Goal: Check status: Check status

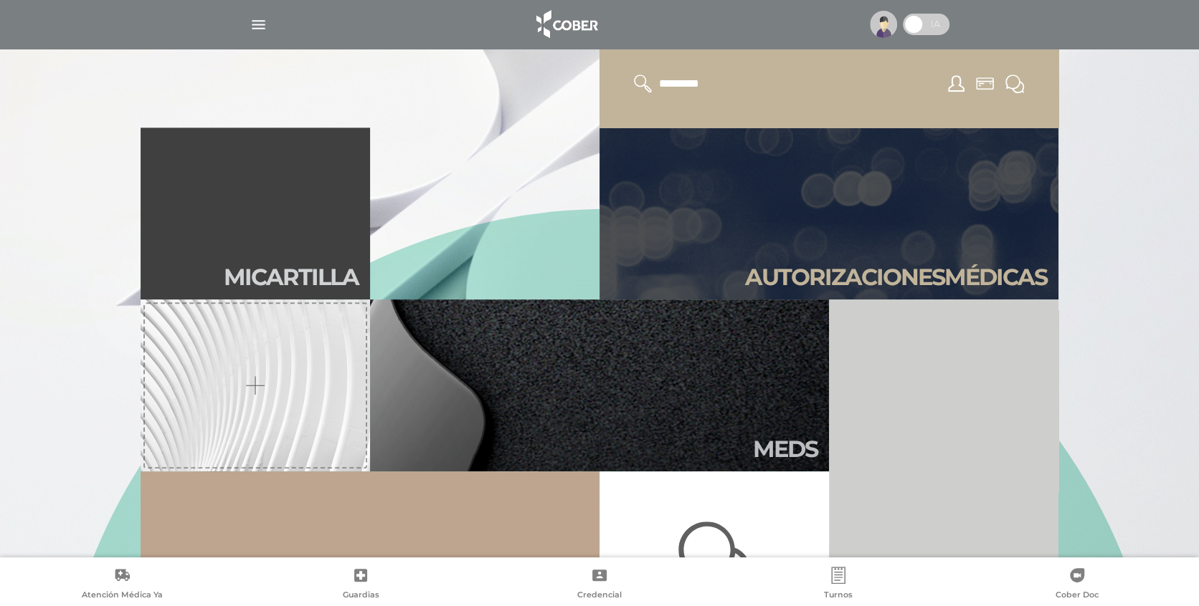
scroll to position [502, 0]
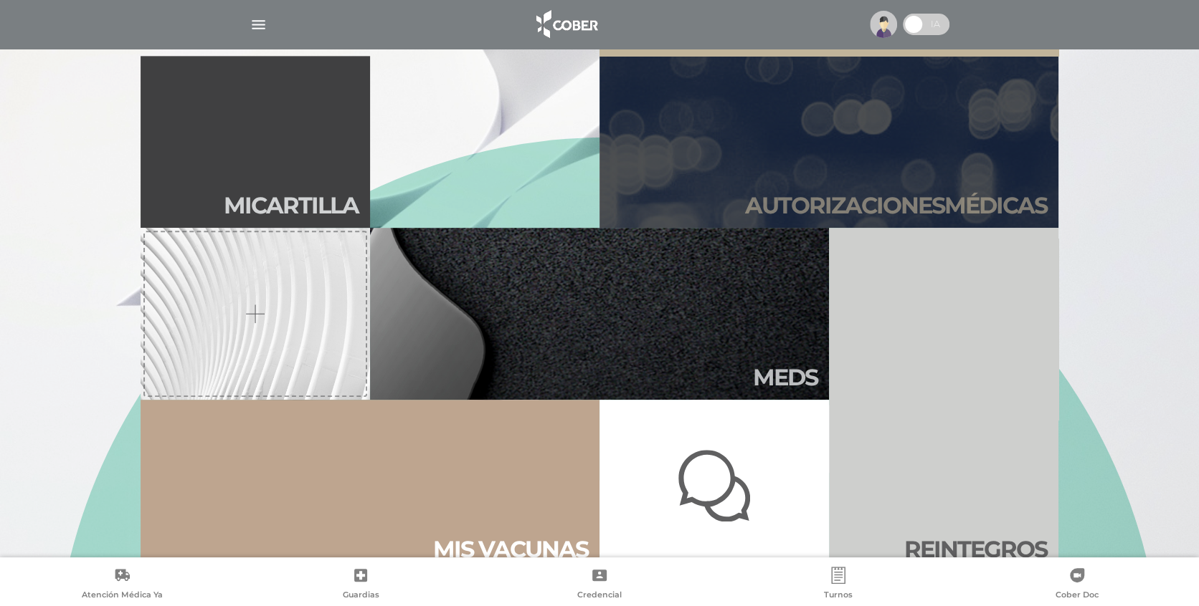
click at [913, 204] on h2 "Autori zaciones médicas" at bounding box center [896, 205] width 302 height 27
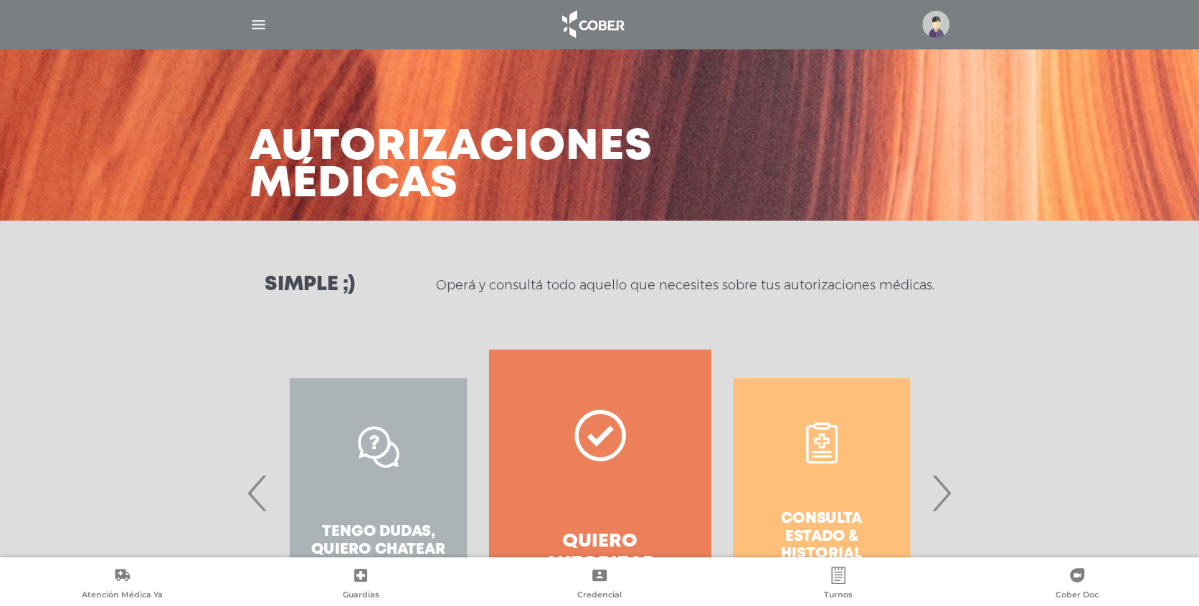
scroll to position [6408, 0]
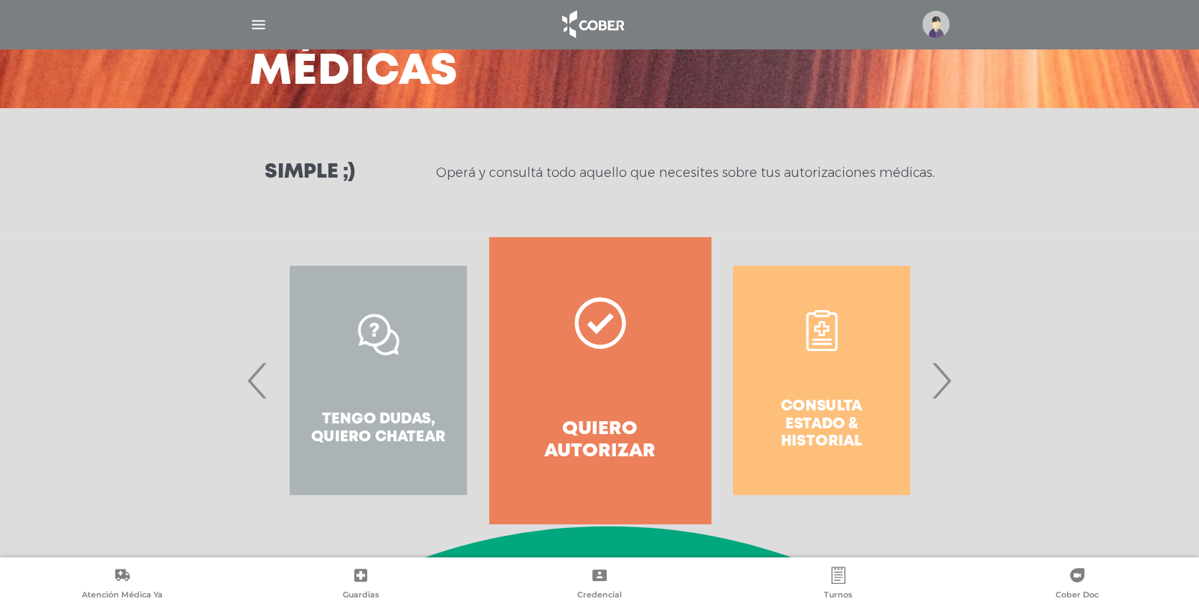
click at [830, 409] on div "Consulta estado & historial" at bounding box center [821, 380] width 222 height 287
click at [943, 379] on span "›" at bounding box center [941, 380] width 28 height 77
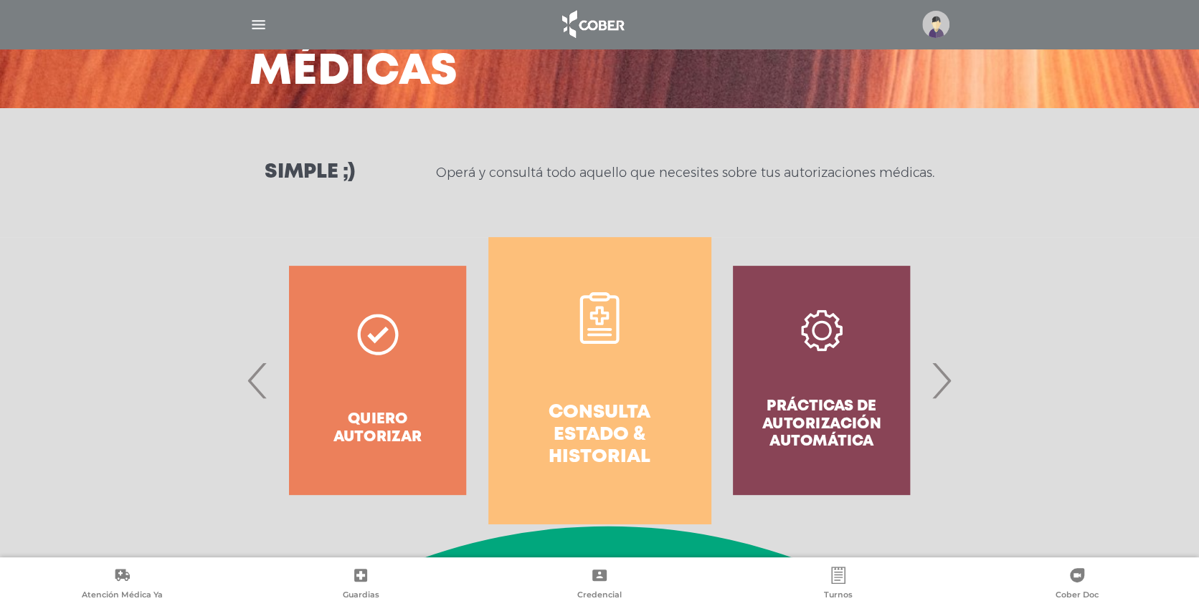
click at [601, 414] on h4 "Consulta estado & historial" at bounding box center [599, 435] width 170 height 67
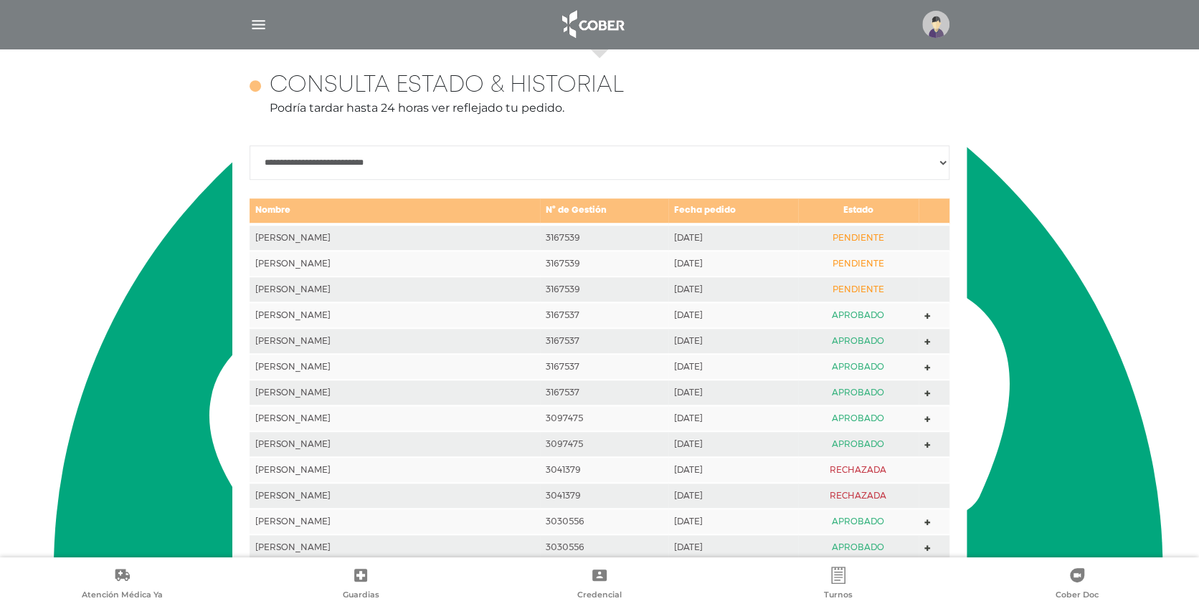
scroll to position [636, 0]
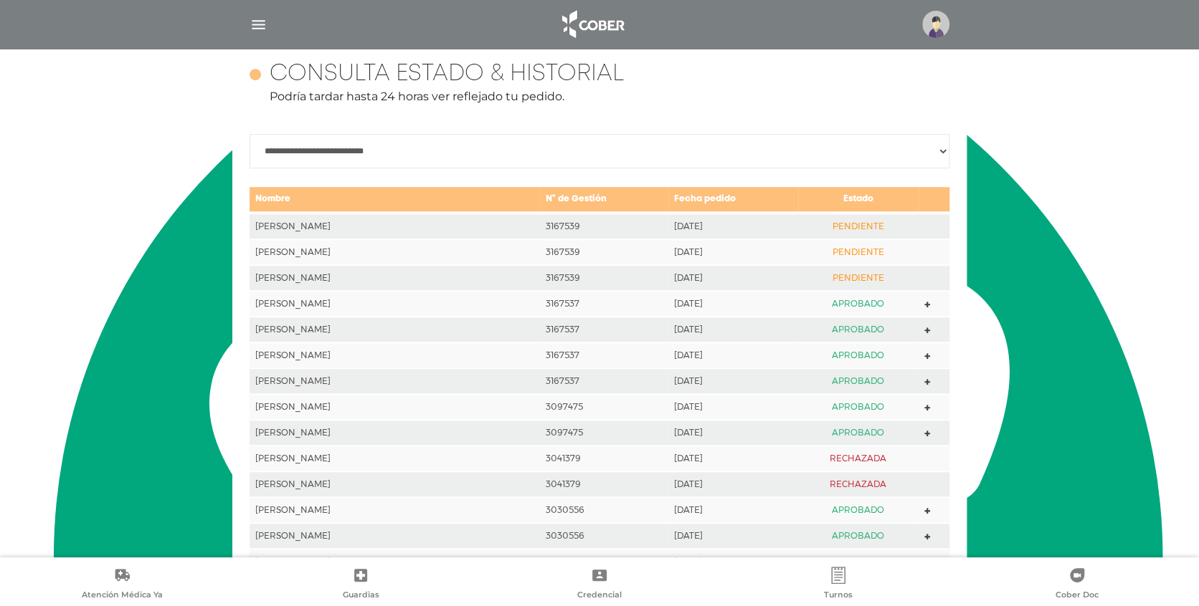
click at [924, 302] on icon at bounding box center [927, 305] width 6 height 6
